Goal: Task Accomplishment & Management: Manage account settings

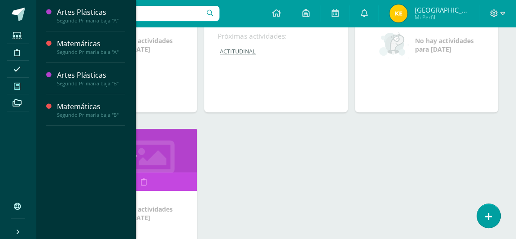
click at [16, 85] on icon at bounding box center [17, 86] width 6 height 7
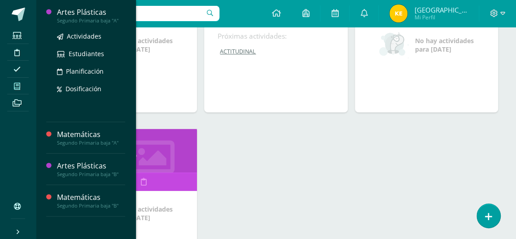
click at [66, 18] on div "Segundo Primaria baja "A"" at bounding box center [91, 21] width 68 height 6
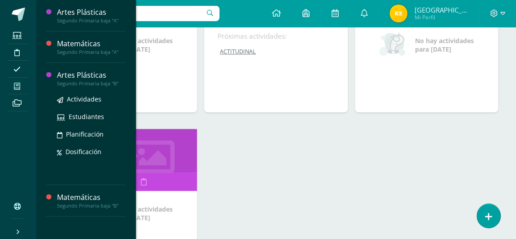
click at [70, 84] on div "Segundo Primaria baja "B"" at bounding box center [91, 83] width 68 height 6
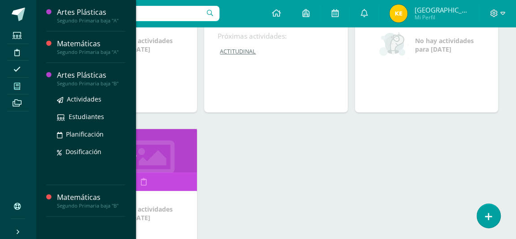
click at [70, 84] on div "Segundo Primaria baja "B"" at bounding box center [91, 83] width 68 height 6
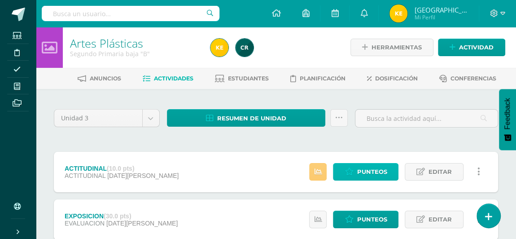
click at [363, 171] on span "Punteos" at bounding box center [372, 171] width 30 height 17
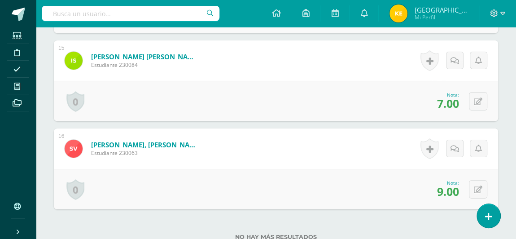
scroll to position [1511, 0]
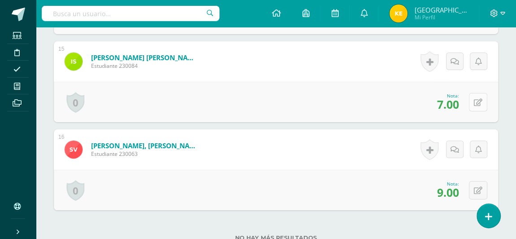
click at [479, 104] on button at bounding box center [478, 102] width 18 height 18
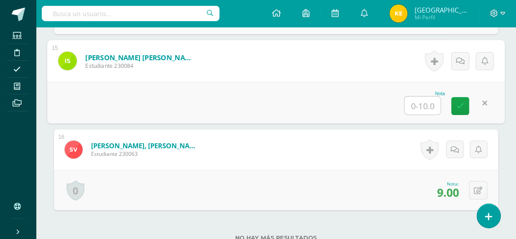
type input "6"
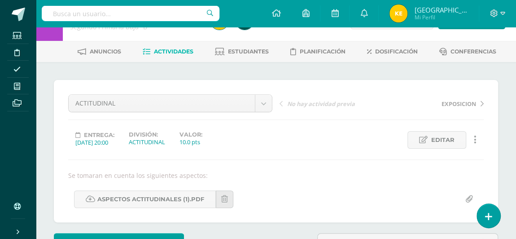
scroll to position [0, 0]
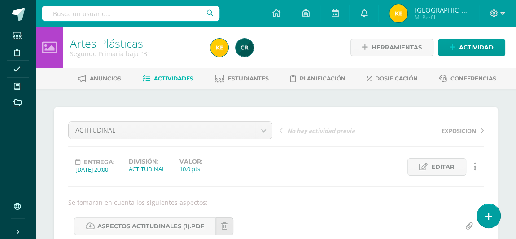
click at [157, 78] on span "Actividades" at bounding box center [174, 78] width 40 height 7
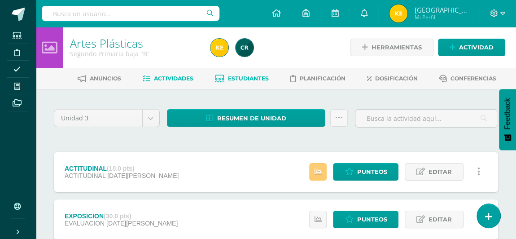
click at [248, 78] on span "Estudiantes" at bounding box center [248, 78] width 41 height 7
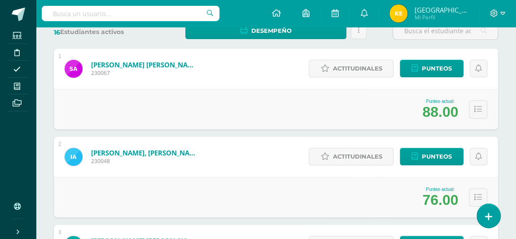
scroll to position [155, 0]
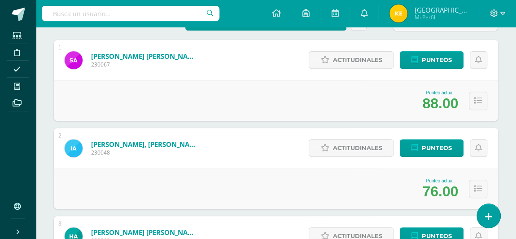
type input "B"
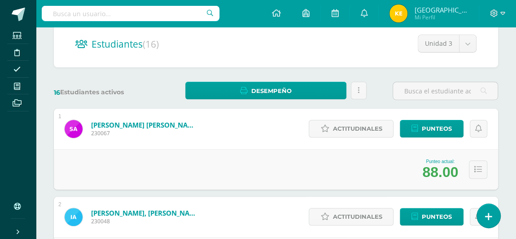
scroll to position [0, 0]
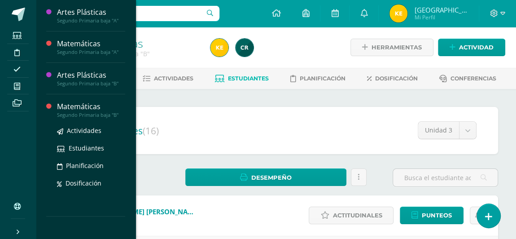
click at [86, 109] on div "Matemáticas" at bounding box center [91, 106] width 68 height 10
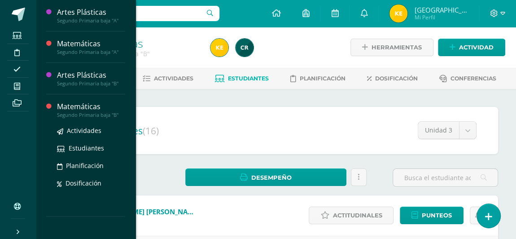
click at [86, 109] on div "Matemáticas" at bounding box center [91, 106] width 68 height 10
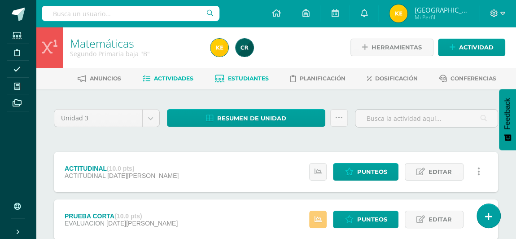
click at [245, 77] on span "Estudiantes" at bounding box center [248, 78] width 41 height 7
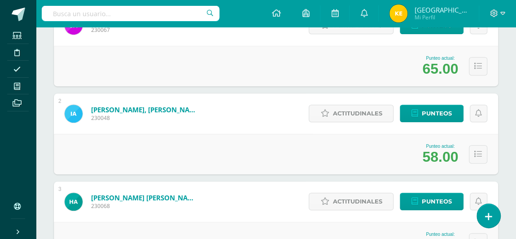
scroll to position [119, 0]
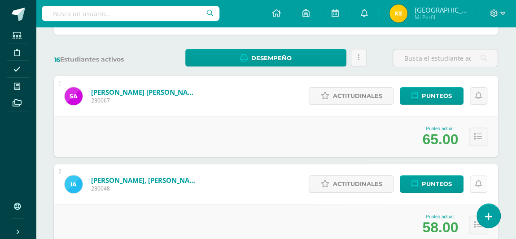
click at [475, 185] on link at bounding box center [479, 184] width 18 height 18
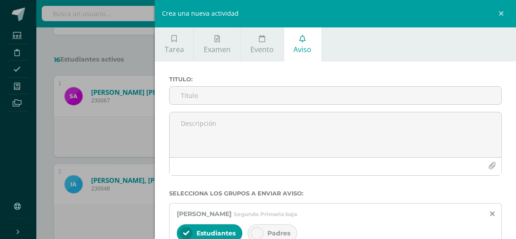
click at [141, 145] on div "Crea una nueva actividad Tarea Examen Evento Aviso Título: Valor: 100.0 Fecha: …" at bounding box center [258, 119] width 516 height 239
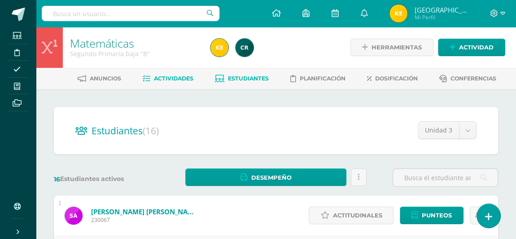
click at [151, 83] on link "Actividades" at bounding box center [168, 78] width 51 height 14
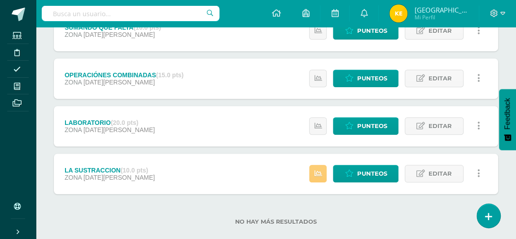
scroll to position [251, 0]
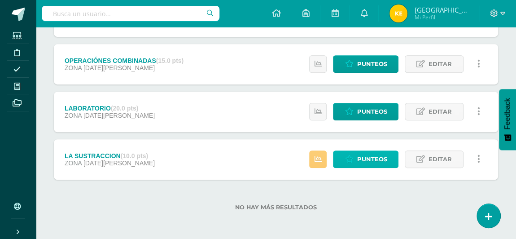
click at [375, 161] on span "Punteos" at bounding box center [372, 159] width 30 height 17
click at [357, 161] on link "Punteos" at bounding box center [366, 159] width 66 height 18
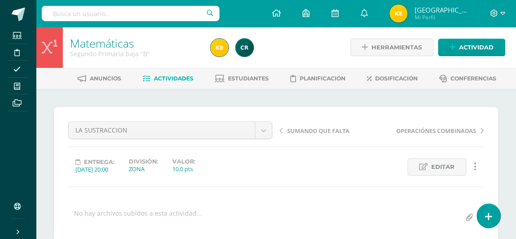
click at [167, 78] on span "Actividades" at bounding box center [174, 78] width 40 height 7
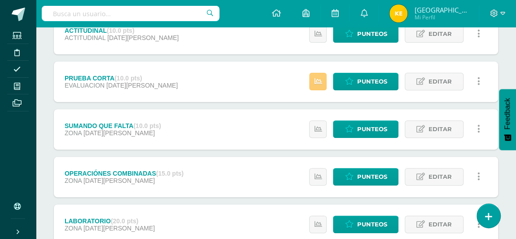
scroll to position [148, 0]
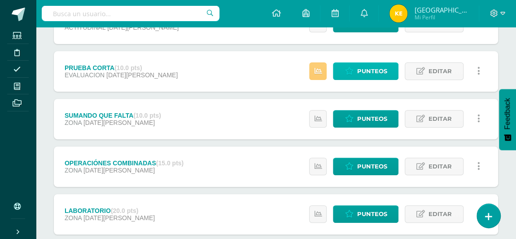
click at [365, 72] on span "Punteos" at bounding box center [372, 71] width 30 height 17
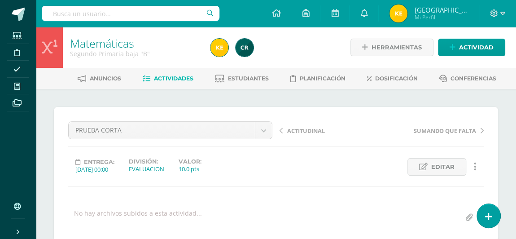
click at [173, 81] on span "Actividades" at bounding box center [174, 78] width 40 height 7
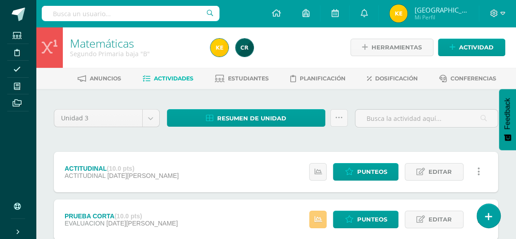
click at [257, 132] on div "Resumen de unidad Descargar como HTML Descargar como PDF Descargar como XLS Sub…" at bounding box center [257, 122] width 188 height 26
